Goal: Transaction & Acquisition: Purchase product/service

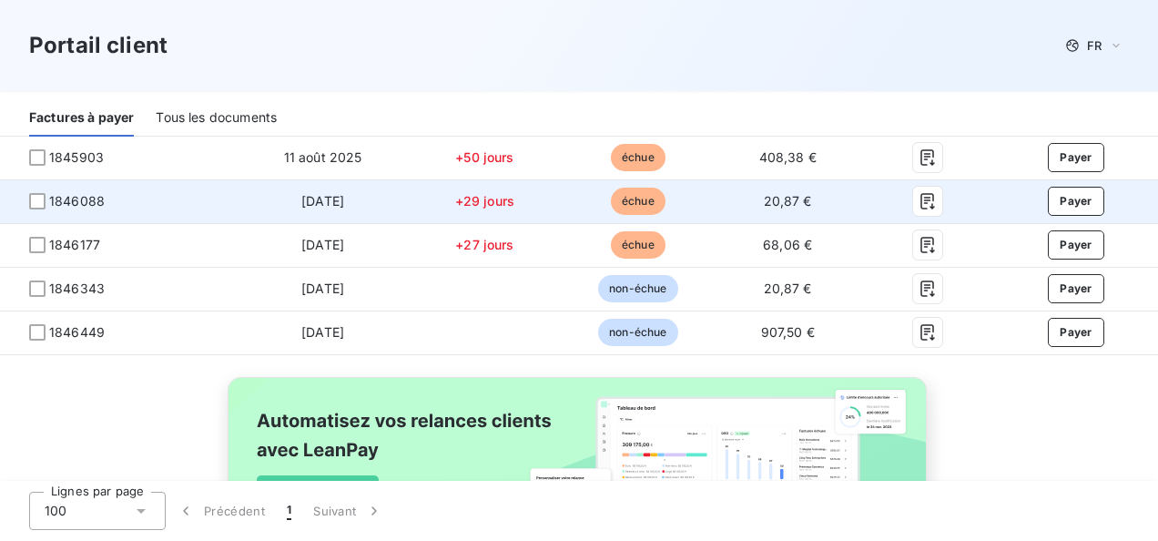
scroll to position [455, 0]
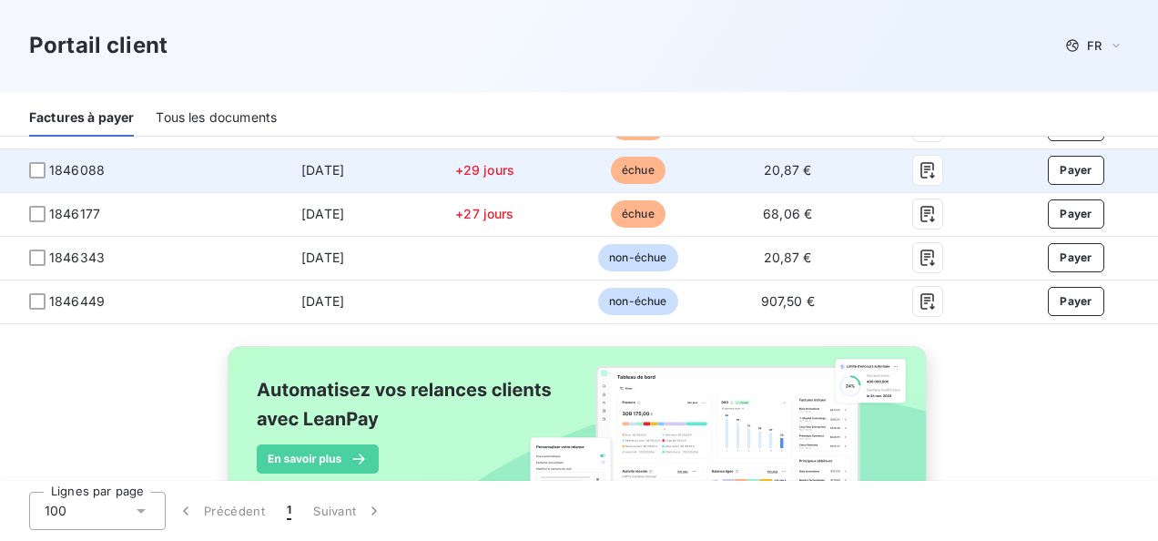
drag, startPoint x: 39, startPoint y: 165, endPoint x: 38, endPoint y: 186, distance: 21.0
click at [39, 182] on td "1846088" at bounding box center [119, 170] width 238 height 44
click at [37, 174] on div at bounding box center [37, 170] width 16 height 16
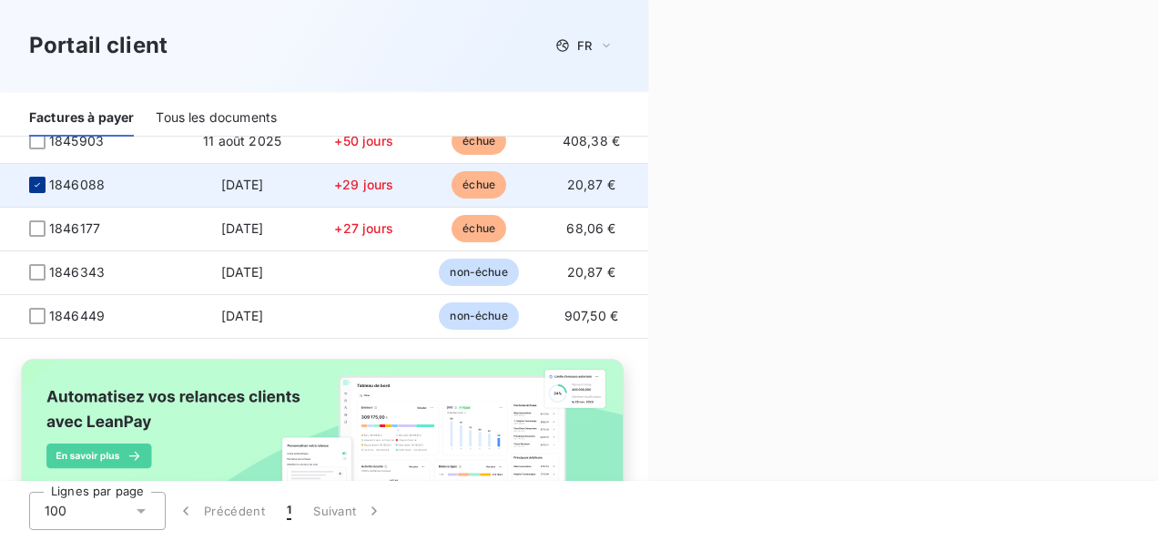
scroll to position [470, 0]
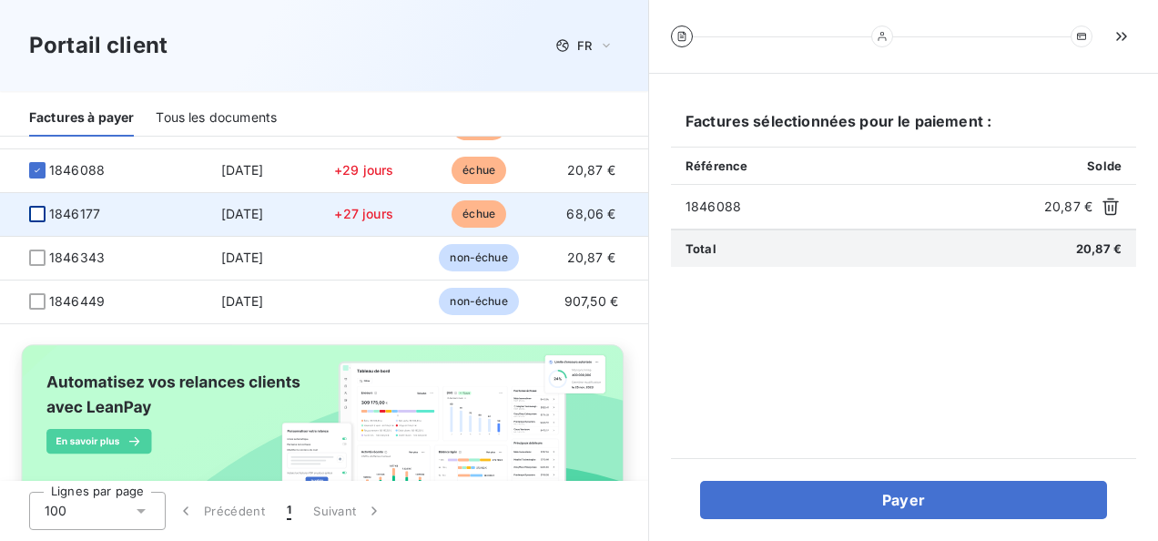
click at [38, 207] on div at bounding box center [37, 214] width 16 height 16
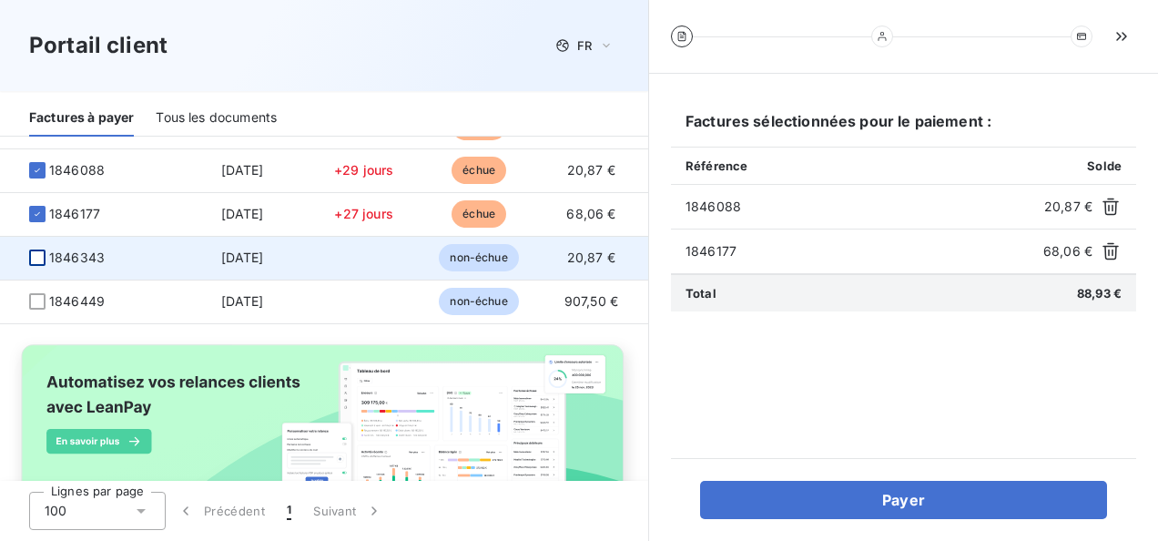
click at [36, 255] on div at bounding box center [37, 257] width 16 height 16
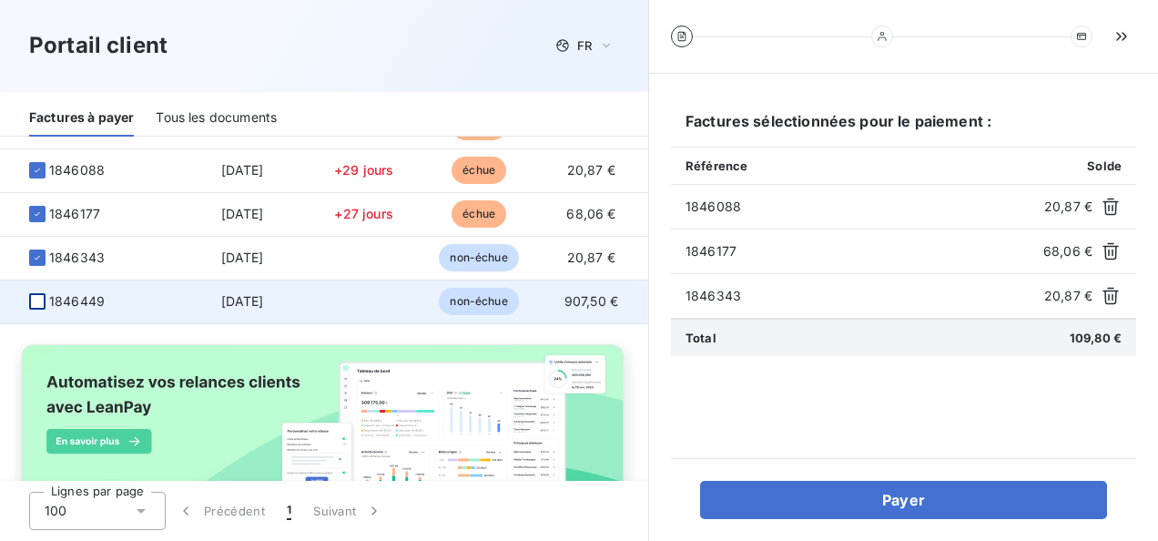
click at [41, 299] on div at bounding box center [37, 301] width 16 height 16
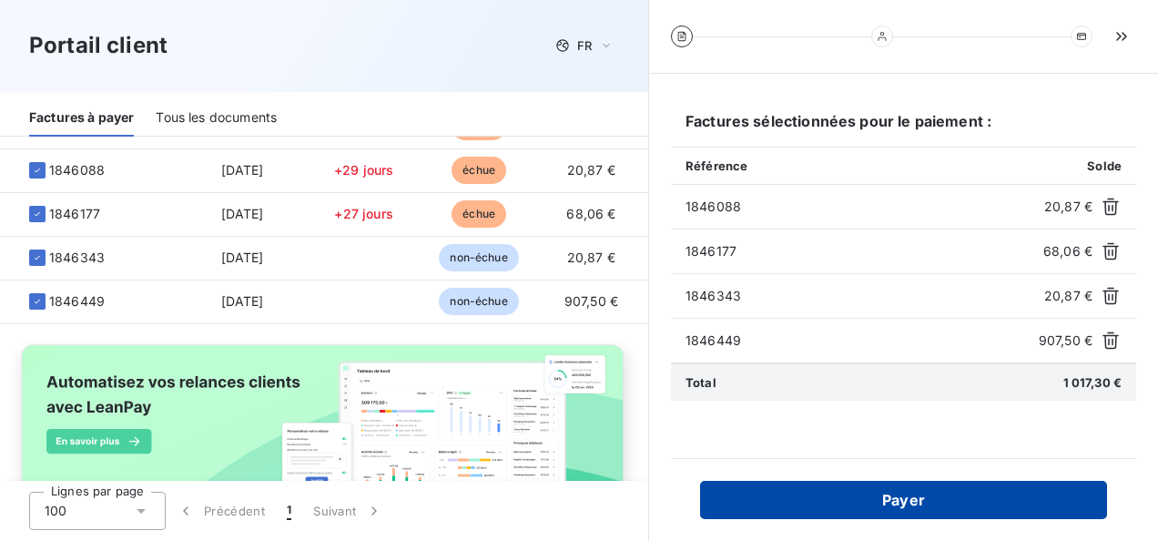
click at [890, 492] on button "Payer" at bounding box center [903, 500] width 407 height 38
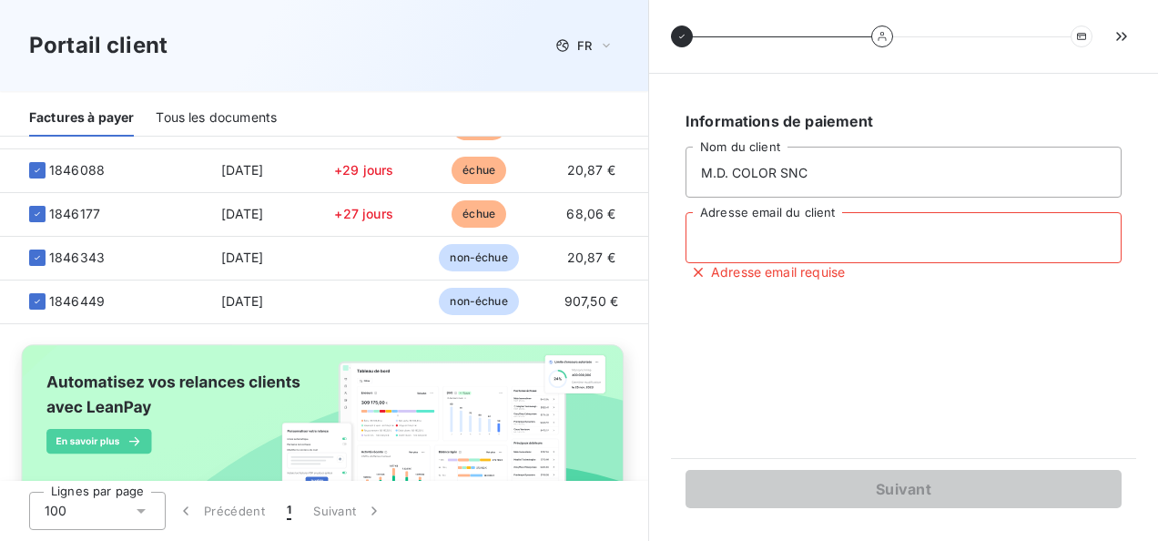
click at [703, 235] on input "Adresse email du client" at bounding box center [903, 237] width 436 height 51
type input "[EMAIL_ADDRESS][DOMAIN_NAME]"
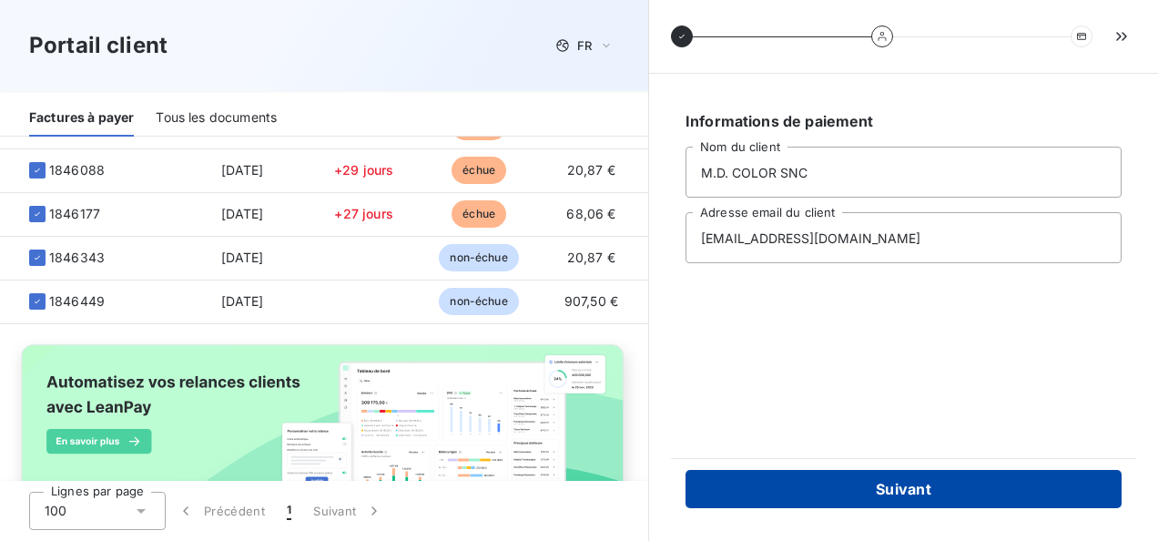
click at [876, 493] on button "Suivant" at bounding box center [903, 489] width 436 height 38
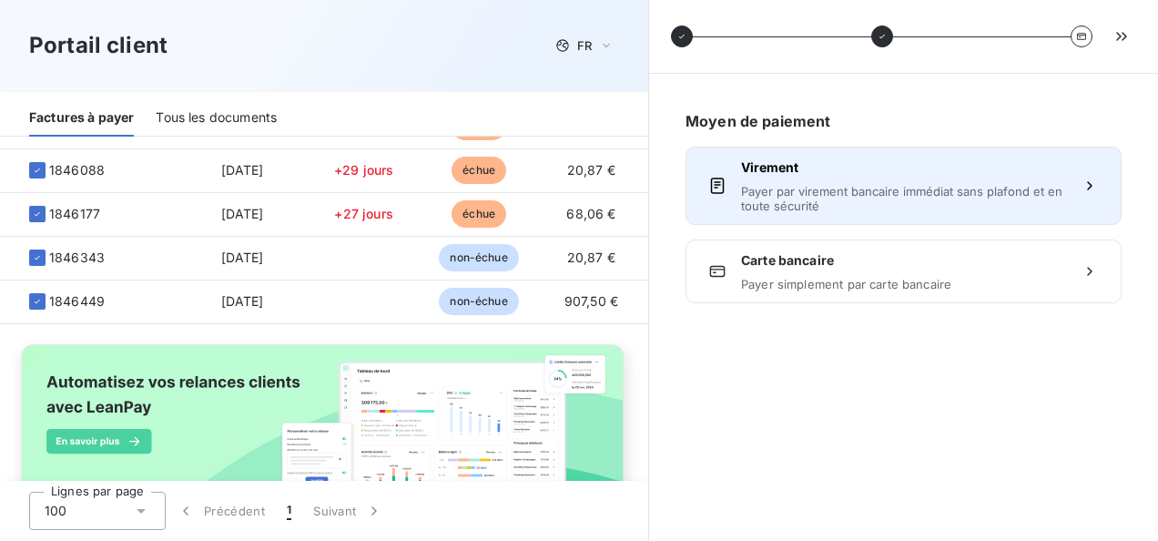
click at [743, 186] on span "Payer par virement bancaire immédiat sans plafond et en toute sécurité" at bounding box center [903, 198] width 325 height 29
